Goal: Communication & Community: Answer question/provide support

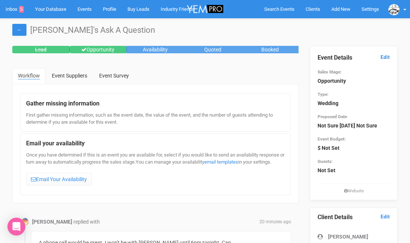
scroll to position [111, 0]
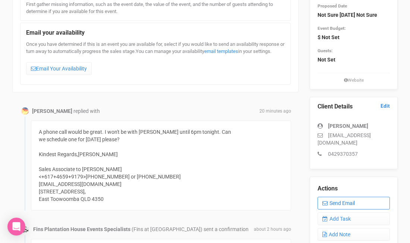
click at [341, 207] on link "Send Email" at bounding box center [353, 203] width 72 height 13
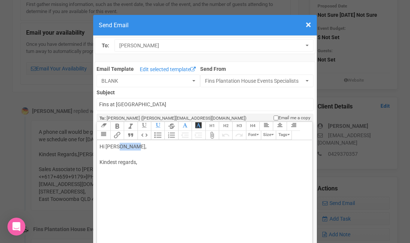
drag, startPoint x: 119, startPoint y: 147, endPoint x: 139, endPoint y: 146, distance: 19.4
click at [139, 146] on div "Hi [PERSON_NAME], Kindest regards," at bounding box center [202, 162] width 207 height 39
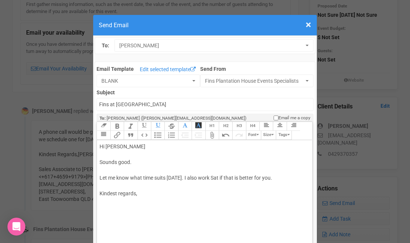
click at [122, 203] on div "Hi [PERSON_NAME] Sounds good. Let me know what time suits [DATE]. I also work S…" at bounding box center [202, 178] width 207 height 70
type trix-editor "<div>Hi [PERSON_NAME];<br><br>Sounds good.&nbsp;<br><br>Let me know what time s…"
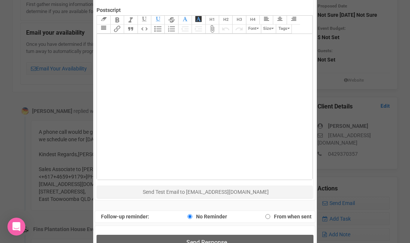
scroll to position [363, 0]
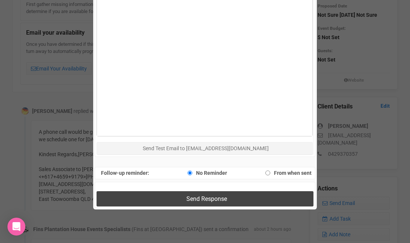
click at [125, 197] on button "Send Response" at bounding box center [205, 198] width 216 height 15
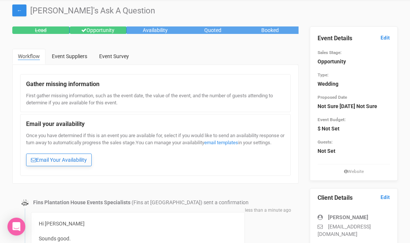
scroll to position [0, 0]
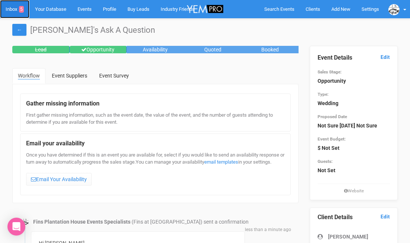
click at [6, 9] on link "Inbox 5" at bounding box center [14, 9] width 29 height 18
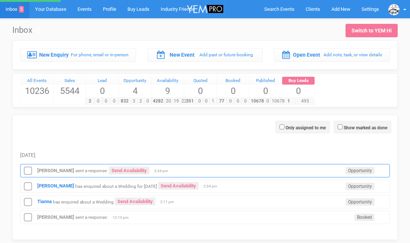
click at [29, 169] on icon at bounding box center [27, 171] width 11 height 10
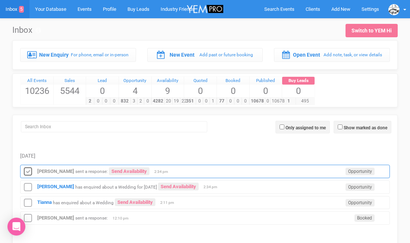
click at [27, 171] on icon at bounding box center [27, 172] width 11 height 10
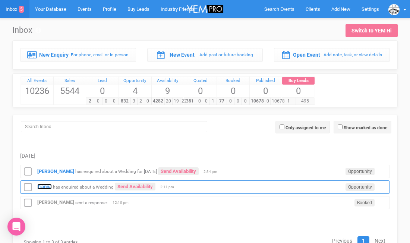
click at [49, 189] on strong "Tianna" at bounding box center [44, 187] width 15 height 6
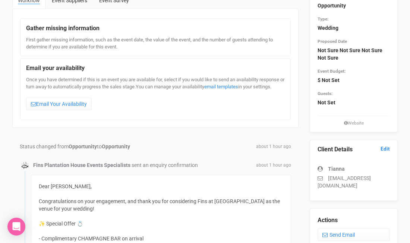
scroll to position [62, 0]
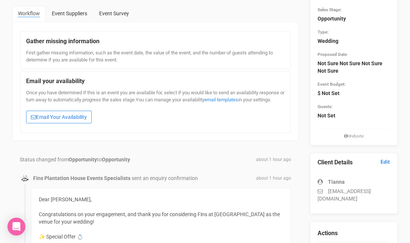
click at [57, 122] on link "Email Your Availability" at bounding box center [59, 117] width 66 height 13
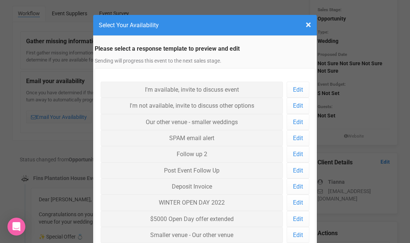
click at [99, 95] on div "I'm available, invite to discuss event I'm available, invite to discuss event E…" at bounding box center [205, 174] width 221 height 213
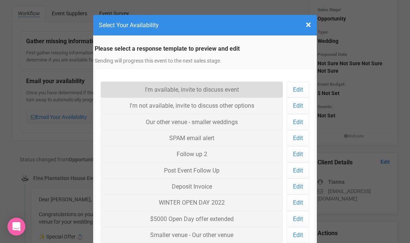
click at [119, 88] on link "I'm available, invite to discuss event" at bounding box center [192, 90] width 182 height 16
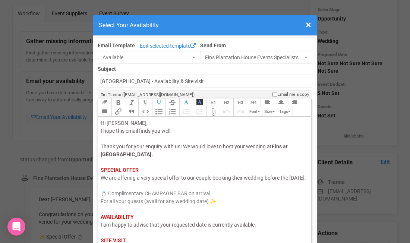
drag, startPoint x: 126, startPoint y: 185, endPoint x: 100, endPoint y: 184, distance: 26.1
click at [100, 184] on trix-editor "Hi [PERSON_NAME], I hope this email finds you well. Thank you for your enquiry …" at bounding box center [204, 190] width 213 height 146
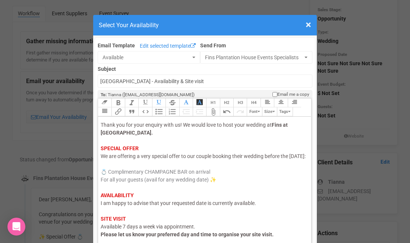
click at [117, 206] on span "I am happy to advise that your requested date is currently available." at bounding box center [178, 203] width 155 height 6
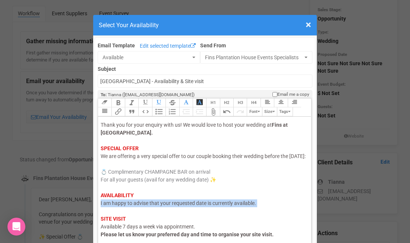
click at [117, 206] on span "I am happy to advise that your requested date is currently available." at bounding box center [178, 203] width 155 height 6
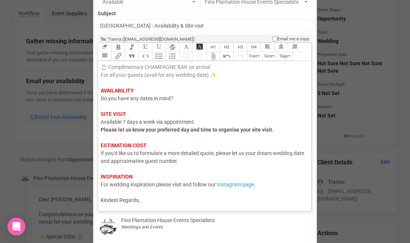
scroll to position [96, 0]
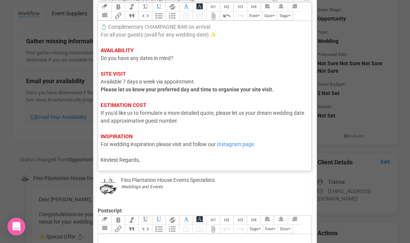
click at [151, 159] on div "Hi [PERSON_NAME], I hope this email finds you well. Thank you for your enquiry …" at bounding box center [203, 58] width 205 height 211
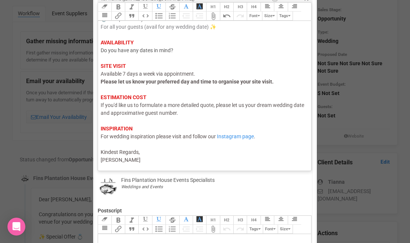
type trix-editor "<div><span style="color: rgb(95, 88, 88);">Hi Tianna,</span><br><span style="co…"
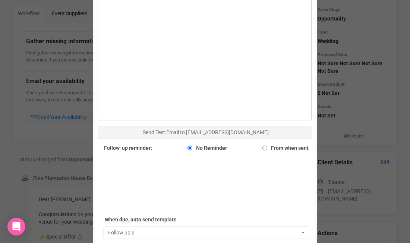
scroll to position [378, 0]
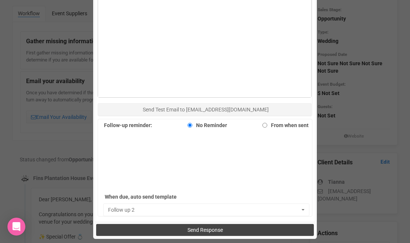
click at [158, 230] on button "Send Response" at bounding box center [204, 230] width 217 height 12
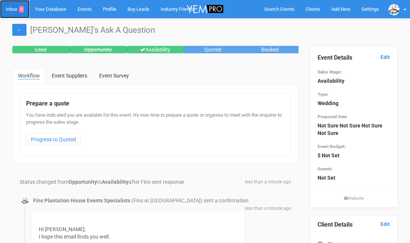
click at [11, 10] on link "Inbox 4" at bounding box center [14, 9] width 29 height 18
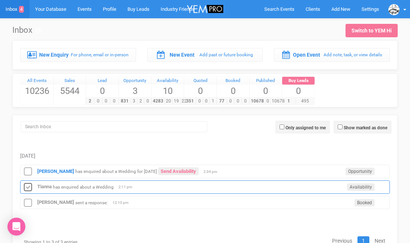
click at [29, 185] on icon at bounding box center [27, 188] width 11 height 10
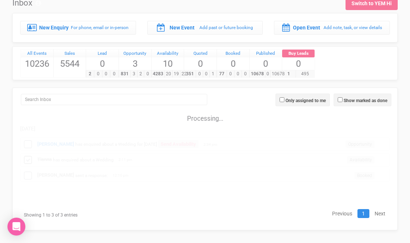
scroll to position [18, 0]
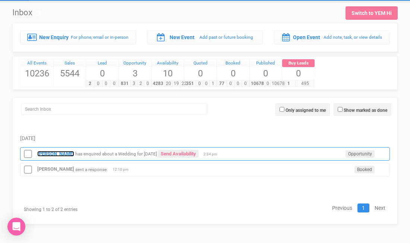
click at [52, 151] on strong "[PERSON_NAME]" at bounding box center [55, 154] width 37 height 6
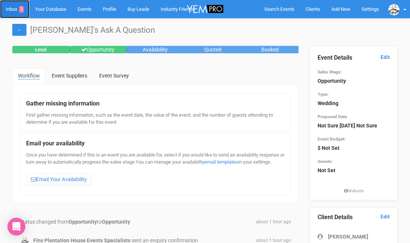
click at [12, 7] on link "Inbox 3" at bounding box center [14, 9] width 29 height 18
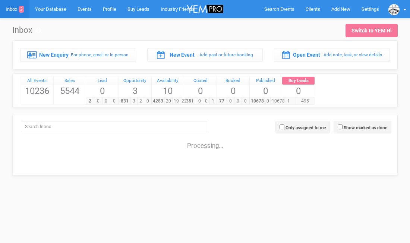
click at [340, 126] on input "Show marked as done" at bounding box center [340, 126] width 5 height 5
checkbox input "true"
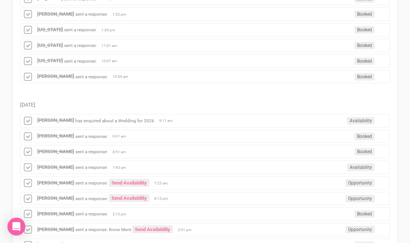
scroll to position [832, 0]
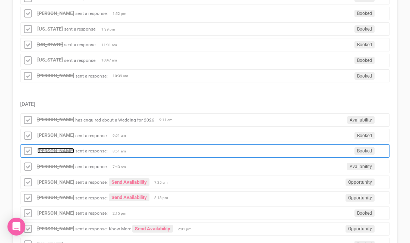
click at [57, 148] on strong "Chloe Gilbert" at bounding box center [55, 151] width 37 height 6
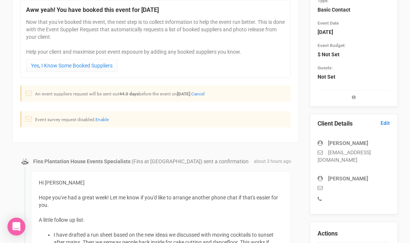
scroll to position [95, 0]
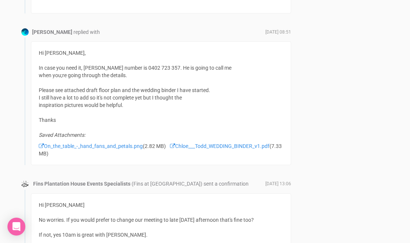
scroll to position [952, 0]
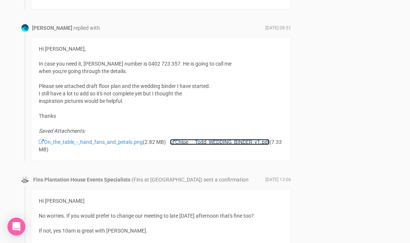
click at [197, 142] on link "Chloe___Todd_WEDDING_BINDER_v1.pdf" at bounding box center [219, 142] width 99 height 6
